Goal: Download file/media

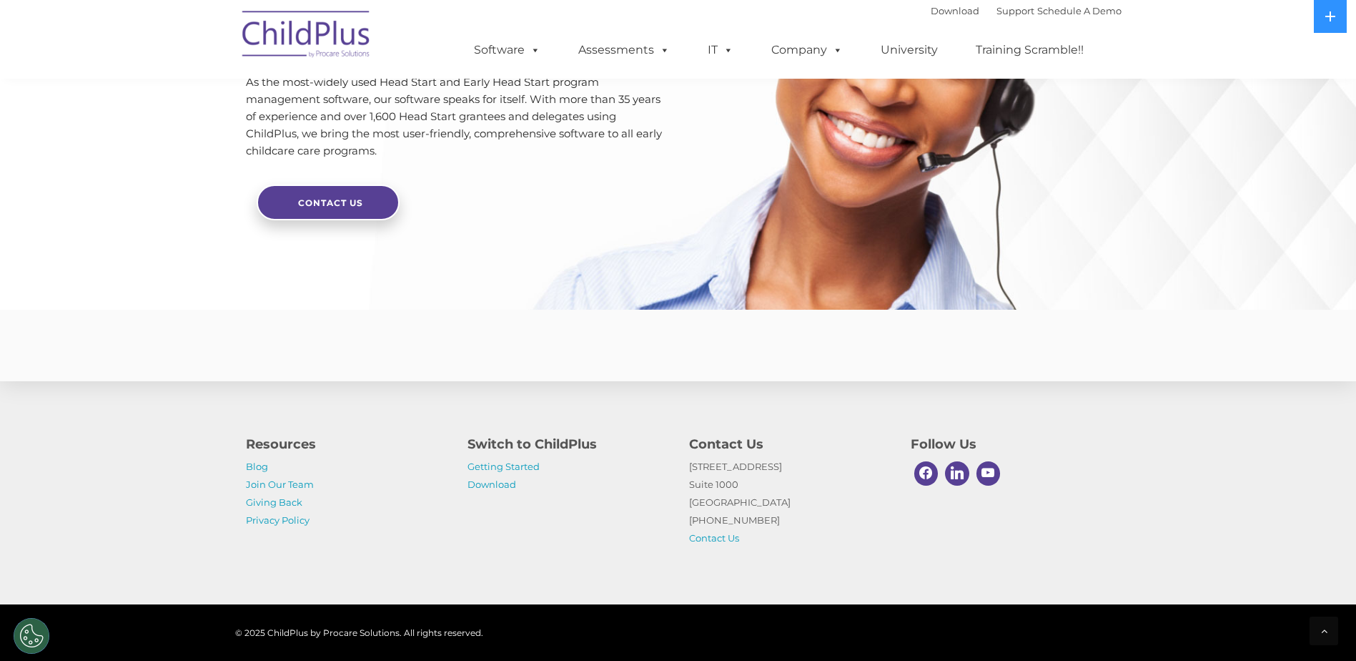
scroll to position [3365, 0]
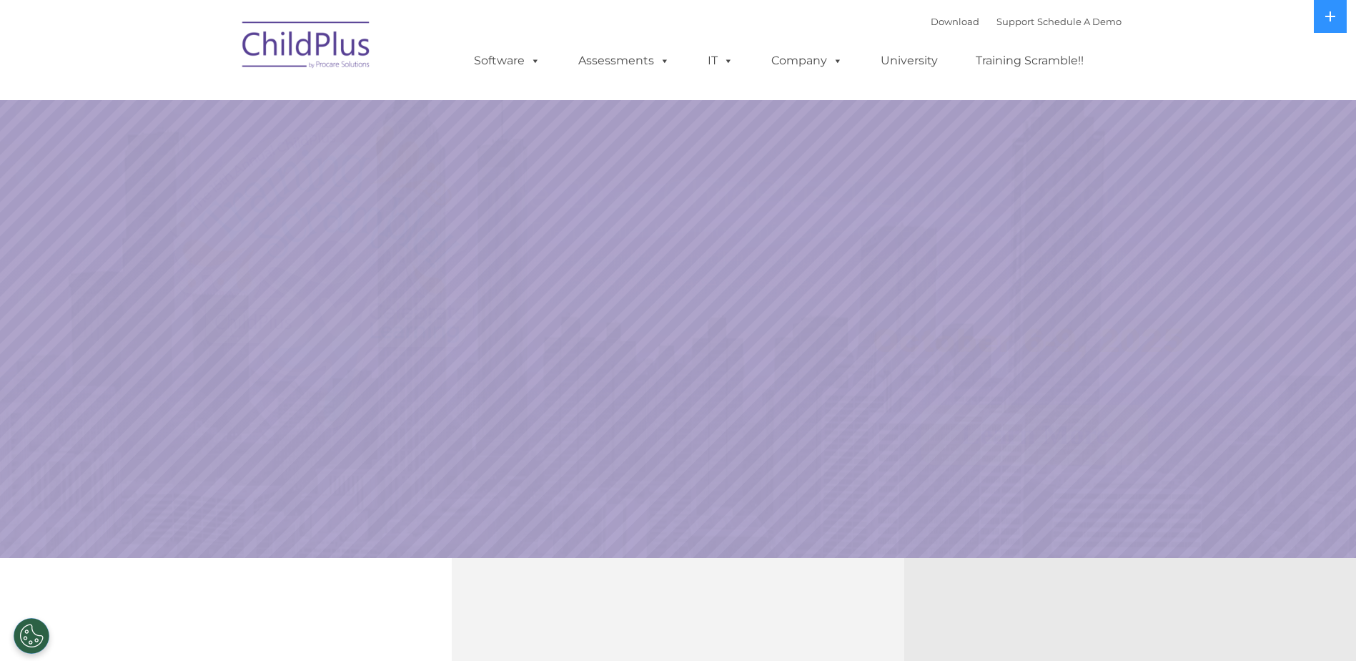
select select "MEDIUM"
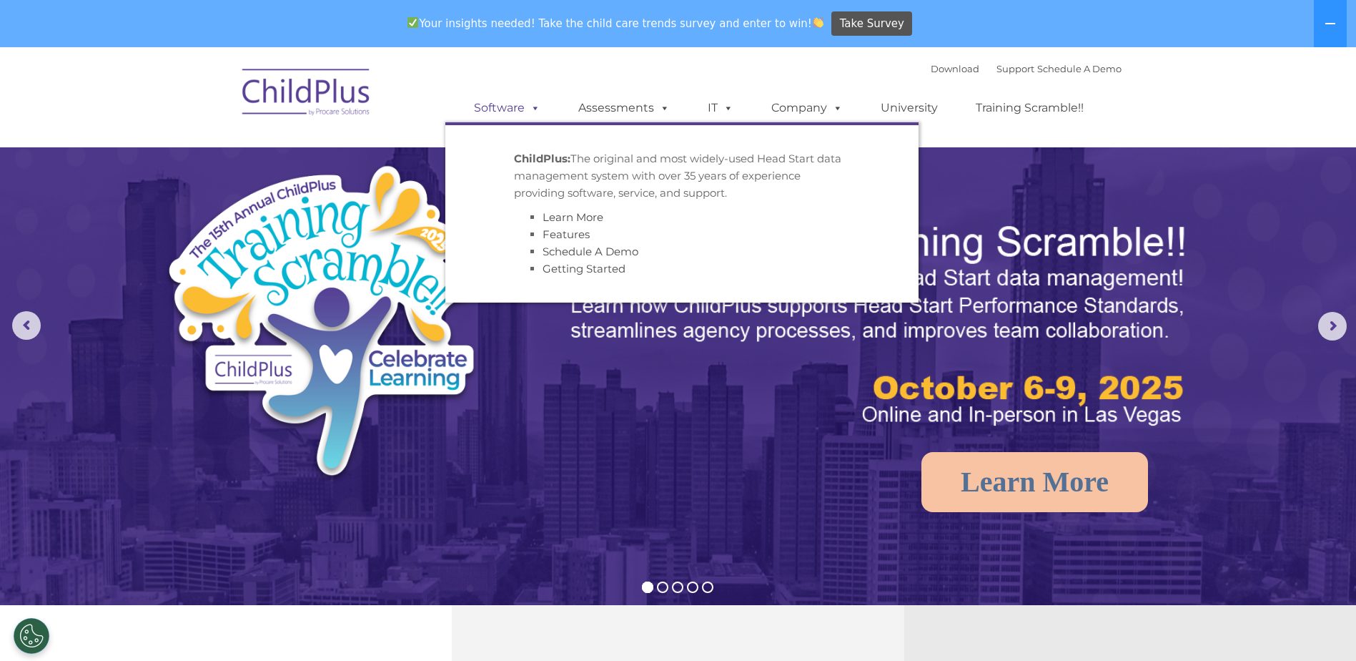
click at [523, 97] on link "Software" at bounding box center [507, 108] width 95 height 29
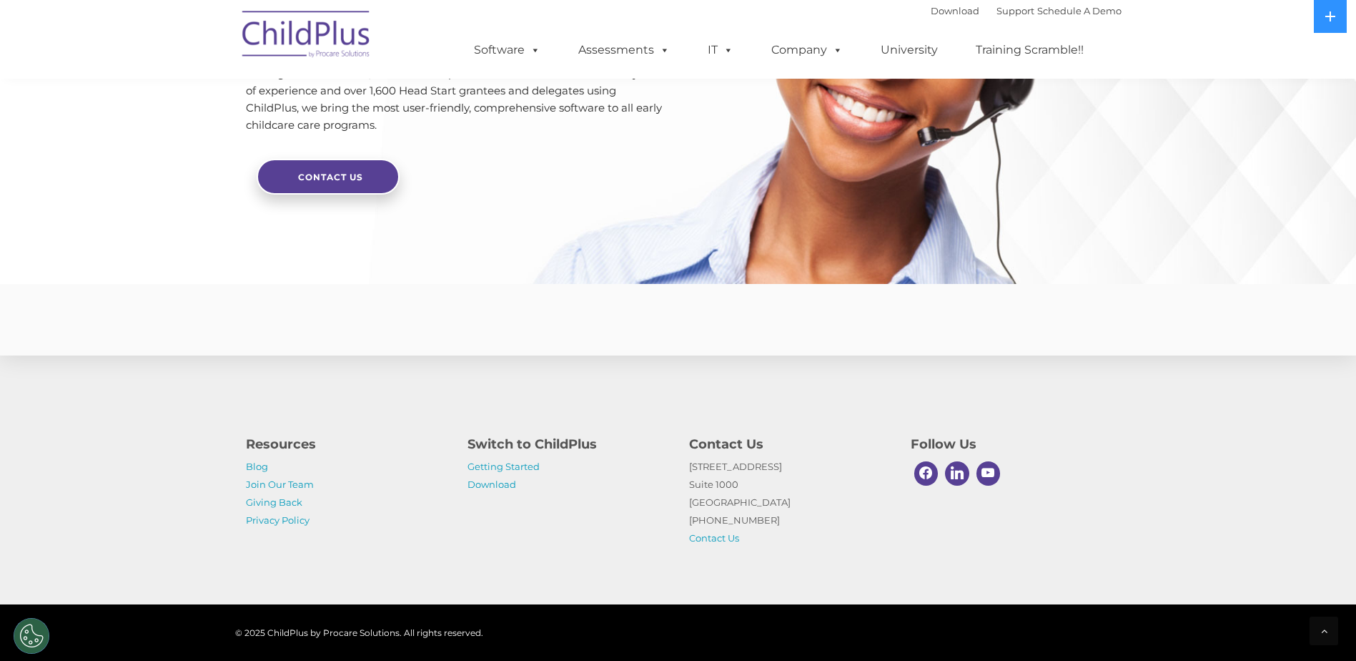
scroll to position [3365, 0]
click at [475, 481] on link "Download" at bounding box center [492, 483] width 49 height 11
